Goal: Task Accomplishment & Management: Manage account settings

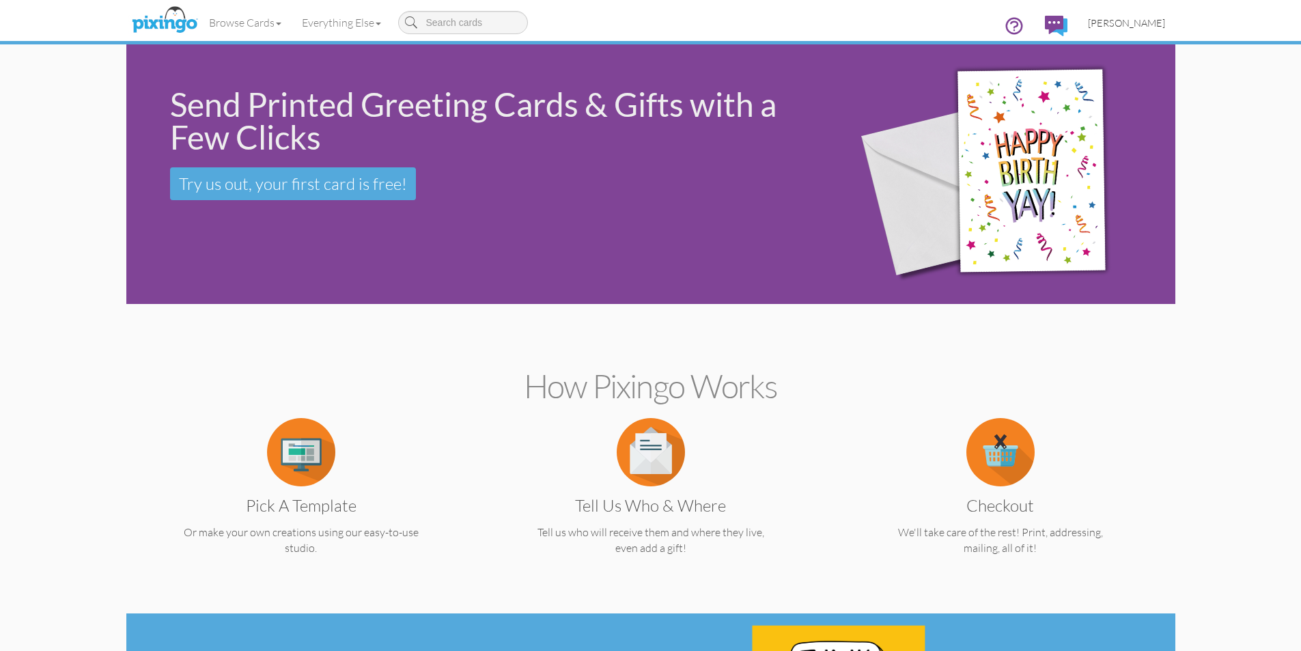
click at [1150, 21] on span "[PERSON_NAME]" at bounding box center [1126, 23] width 77 height 12
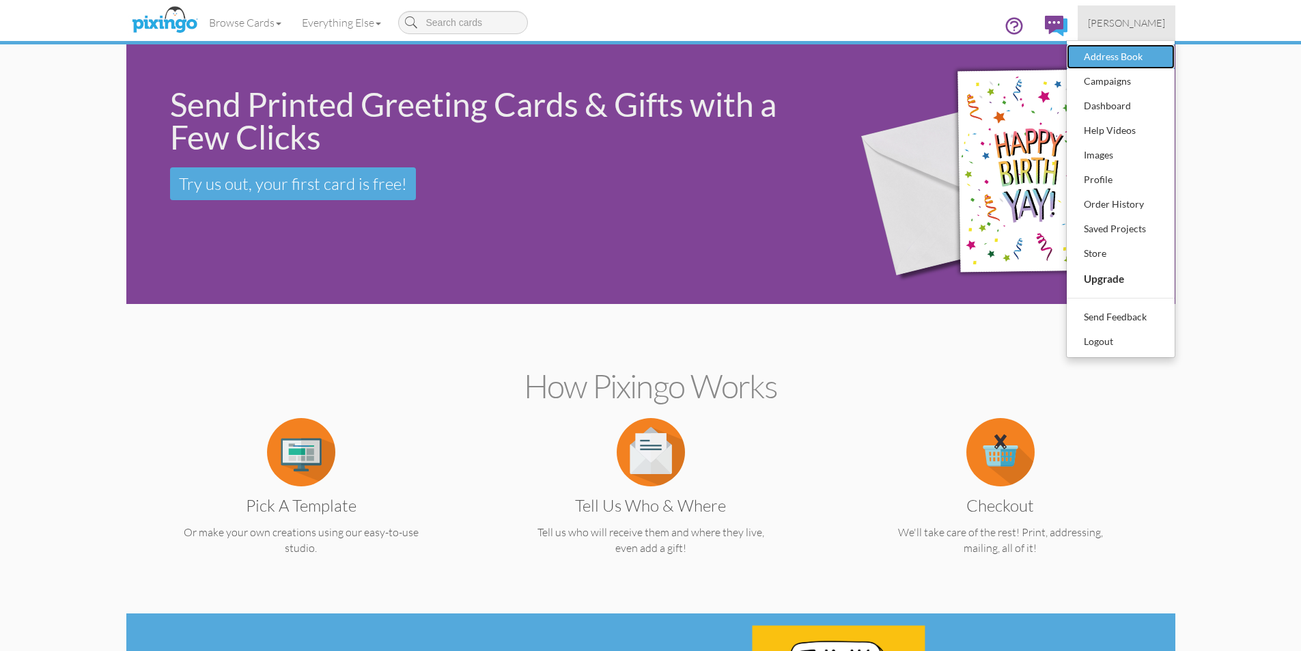
click at [1126, 63] on div "Address Book" at bounding box center [1120, 56] width 81 height 20
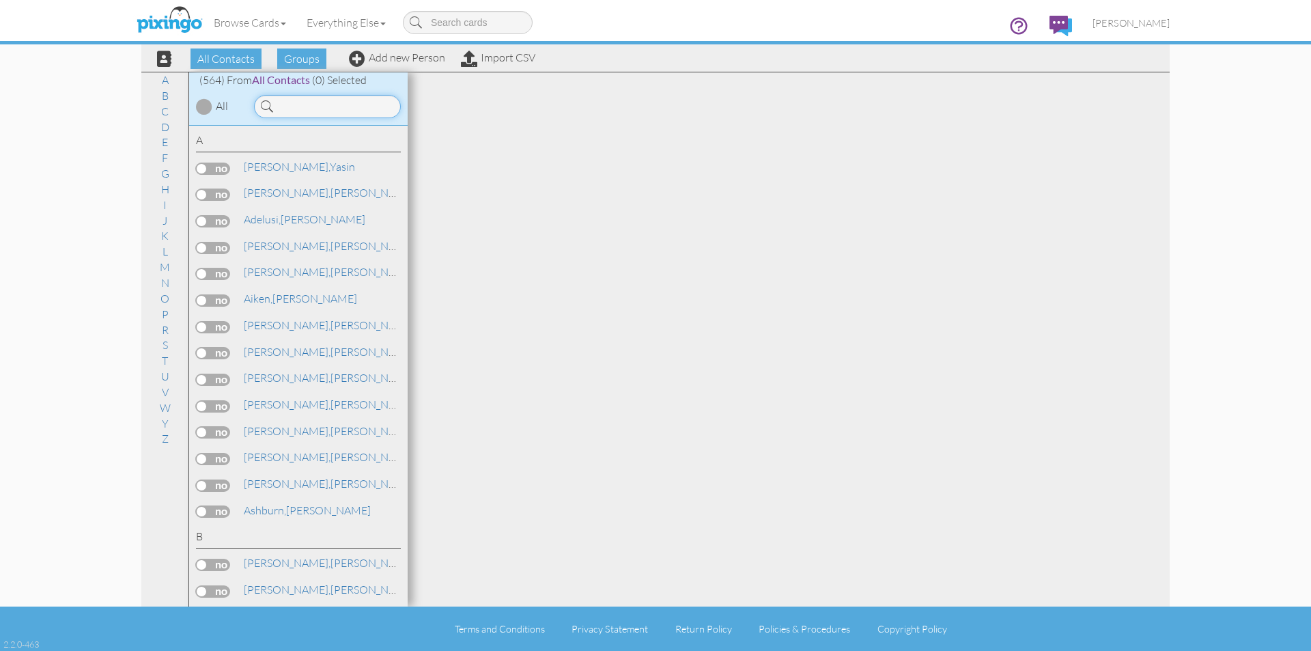
click at [330, 103] on input at bounding box center [327, 106] width 147 height 23
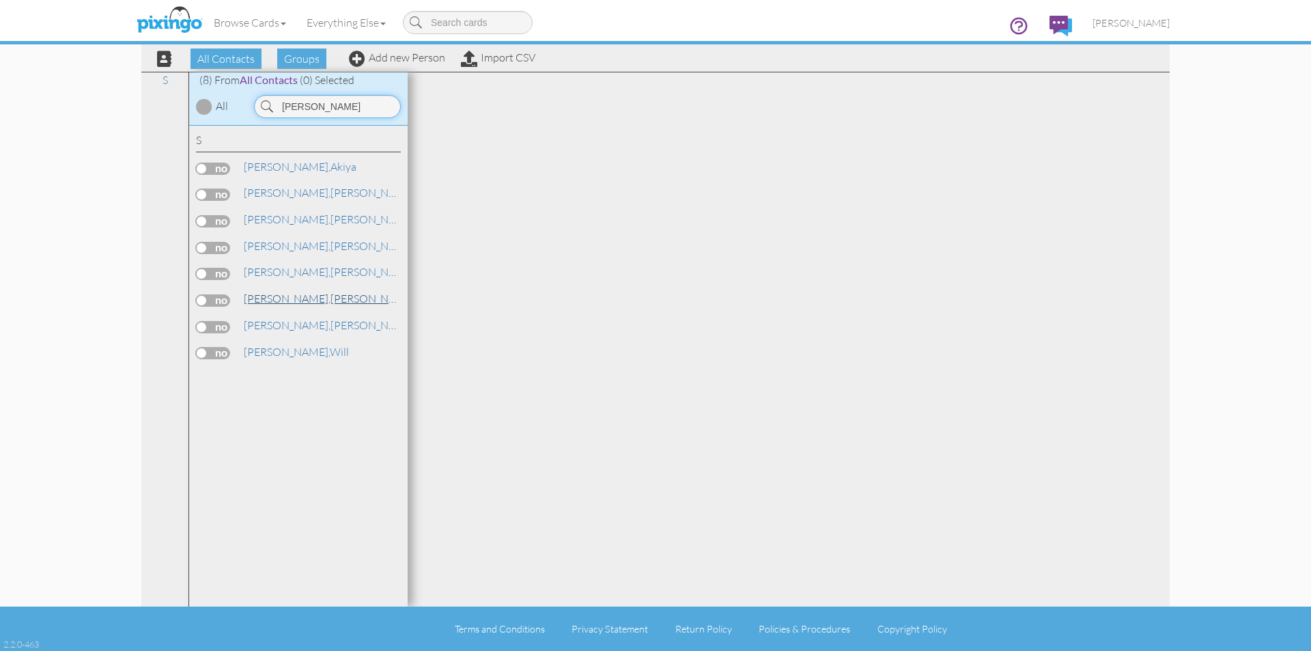
type input "[PERSON_NAME]"
click at [279, 305] on link "[PERSON_NAME]" at bounding box center [329, 298] width 174 height 16
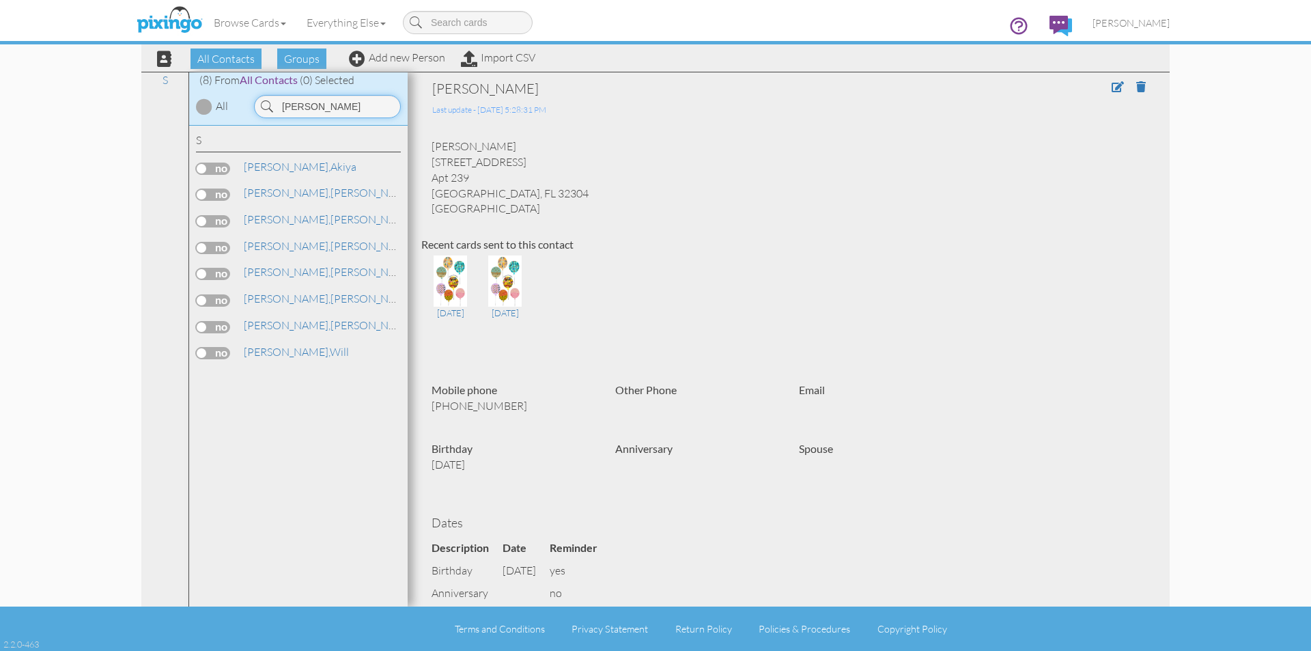
drag, startPoint x: 347, startPoint y: 111, endPoint x: 225, endPoint y: 91, distance: 123.9
click at [225, 91] on div "(8) From All Contacts (0) Selected All [PERSON_NAME]" at bounding box center [298, 98] width 218 height 53
